Goal: Transaction & Acquisition: Purchase product/service

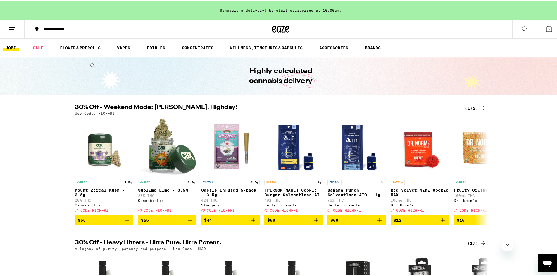
click at [472, 108] on div "(172)" at bounding box center [476, 107] width 22 height 7
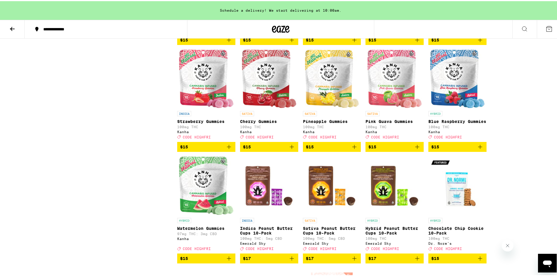
scroll to position [1150, 0]
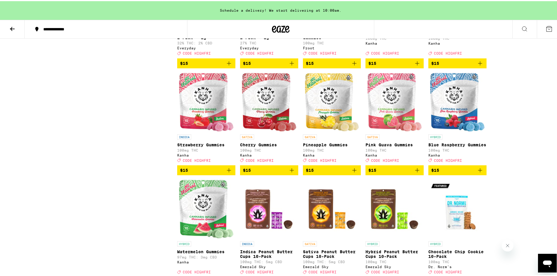
click at [414, 173] on icon "Add to bag" at bounding box center [417, 169] width 7 height 7
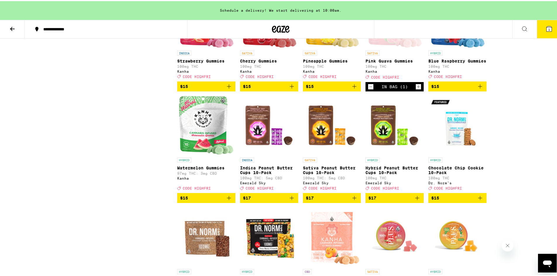
scroll to position [1267, 0]
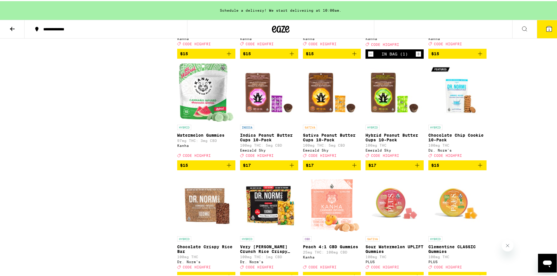
click at [226, 168] on icon "Add to bag" at bounding box center [229, 164] width 7 height 7
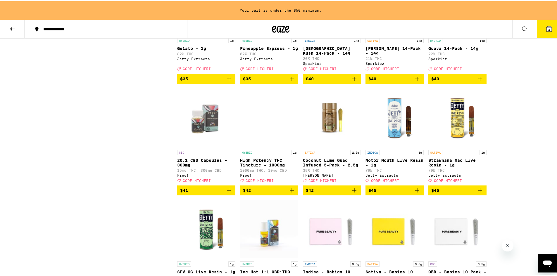
scroll to position [3184, 0]
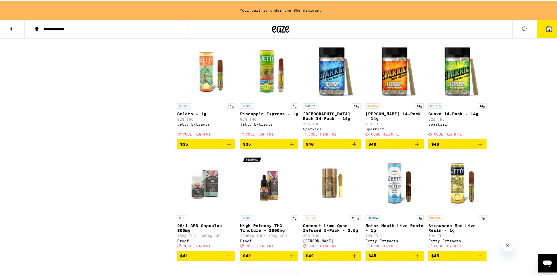
click at [288, 147] on icon "Add to bag" at bounding box center [291, 143] width 7 height 7
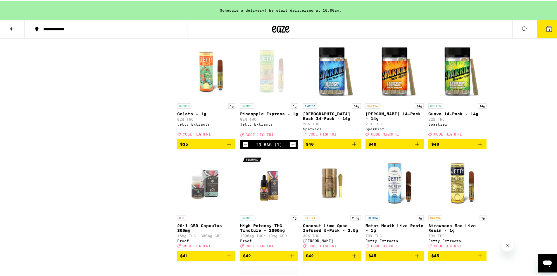
click at [353, 33] on icon "Add to bag" at bounding box center [355, 31] width 4 height 4
click at [227, 145] on icon "Add to bag" at bounding box center [229, 143] width 4 height 4
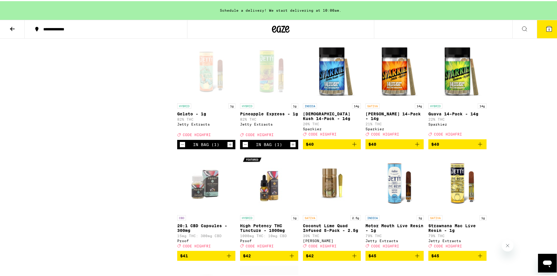
click at [546, 27] on icon at bounding box center [549, 27] width 7 height 7
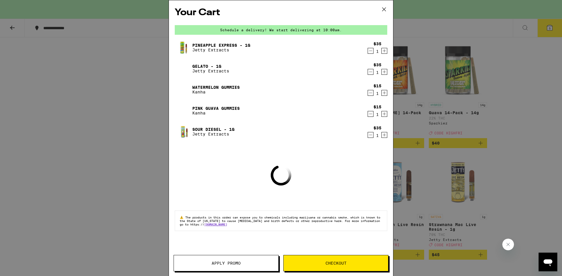
click at [242, 264] on span "Apply Promo" at bounding box center [226, 264] width 104 height 4
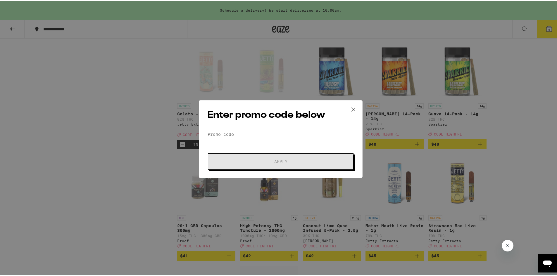
click at [277, 128] on div "Enter promo code below Promo Code Apply" at bounding box center [281, 138] width 164 height 78
click at [274, 134] on input "Promo Code" at bounding box center [280, 133] width 147 height 9
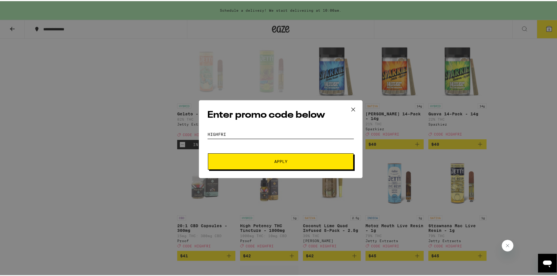
type input "HIGHFRI"
click at [276, 162] on span "Apply" at bounding box center [280, 161] width 13 height 4
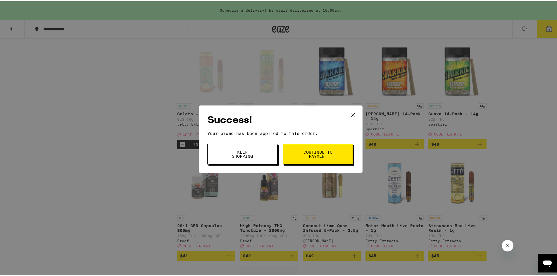
click at [307, 154] on span "Continue to payment" at bounding box center [318, 153] width 30 height 8
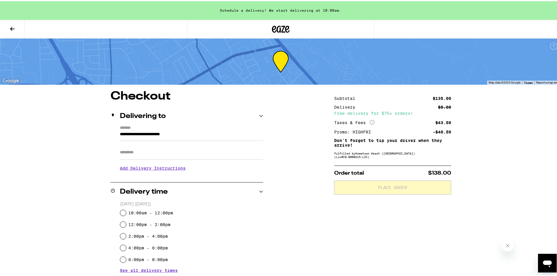
click at [185, 157] on input "Apt/Suite" at bounding box center [191, 152] width 143 height 14
type input "*******"
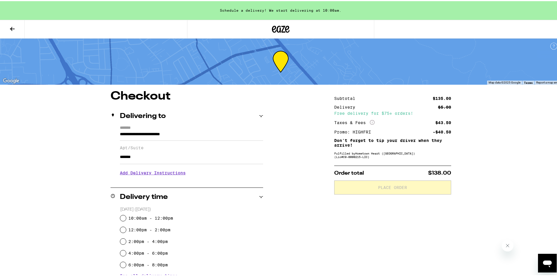
click at [155, 175] on h3 "Add Delivery Instructions" at bounding box center [191, 171] width 143 height 13
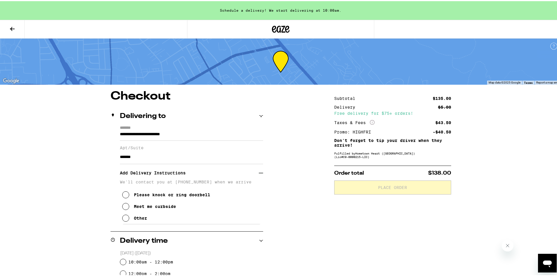
click at [135, 219] on div "Other" at bounding box center [140, 217] width 13 height 5
click at [152, 232] on textarea "Enter any other delivery instructions you want driver to know" at bounding box center [191, 237] width 139 height 28
type textarea "g"
type textarea "h"
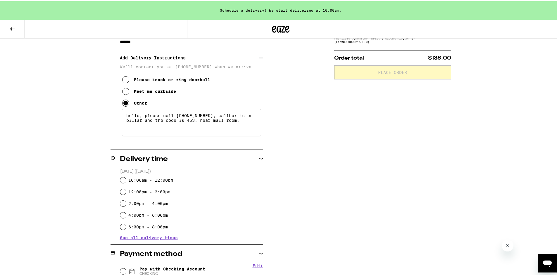
scroll to position [138, 0]
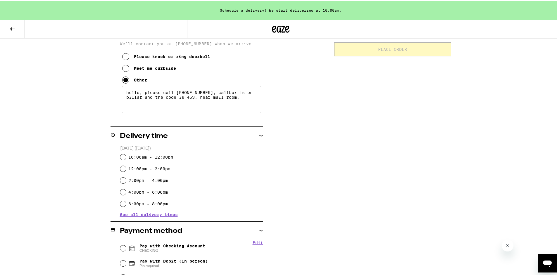
type textarea "hello, please call [PHONE_NUMBER], callbox is on pillar and the code is 453. ne…"
click at [147, 202] on label "6:00pm - 8:00pm" at bounding box center [147, 203] width 39 height 5
click at [126, 202] on input "6:00pm - 8:00pm" at bounding box center [123, 203] width 6 height 6
radio input "true"
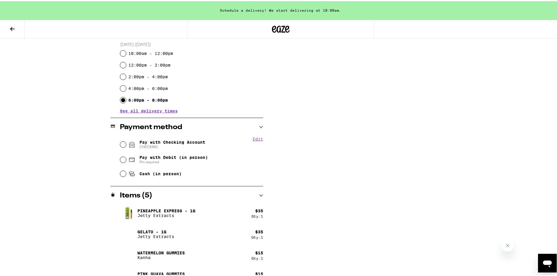
scroll to position [276, 0]
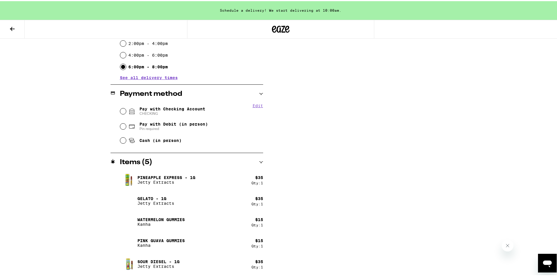
click at [188, 111] on span "CHECKING" at bounding box center [173, 112] width 66 height 5
click at [126, 111] on input "Pay with Checking Account CHECKING" at bounding box center [123, 110] width 6 height 6
radio input "true"
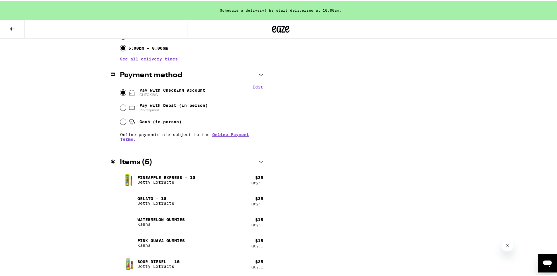
scroll to position [0, 0]
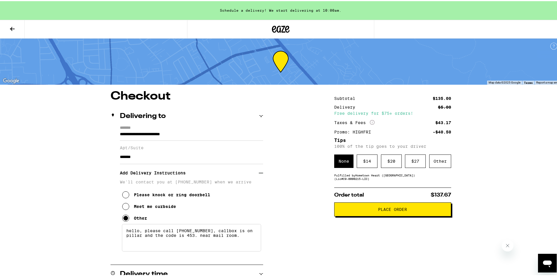
click at [363, 167] on div "$ 14" at bounding box center [367, 160] width 21 height 13
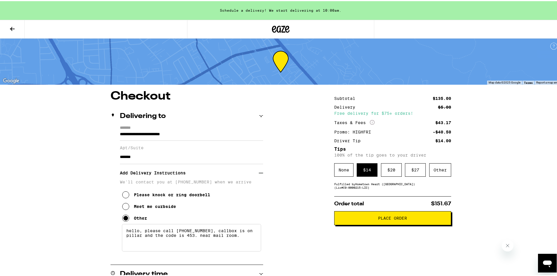
click at [183, 231] on textarea "hello, please call [PHONE_NUMBER], callbox is on pillar and the code is 453. ne…" at bounding box center [191, 237] width 139 height 28
click at [192, 232] on textarea "hello, please call [PHONE_NUMBER], callbox is on pillar and the code is 453. ne…" at bounding box center [191, 237] width 139 height 28
click at [207, 232] on textarea "hello, please call [PHONE_NUMBER], callbox is on pillar and the code is 453. ne…" at bounding box center [191, 237] width 139 height 28
click at [228, 246] on textarea "hello, please call [PHONE_NUMBER] instead of the number listed, callbox is on p…" at bounding box center [191, 237] width 139 height 28
type textarea "hello, please call [PHONE_NUMBER] instead of the number listed, callbox is on p…"
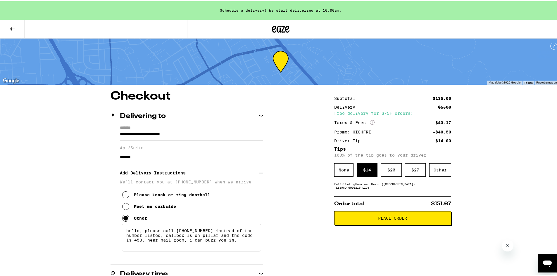
click at [381, 219] on span "Place Order" at bounding box center [392, 217] width 29 height 4
